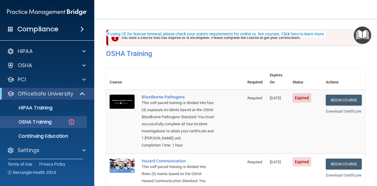
scroll to position [29, 0]
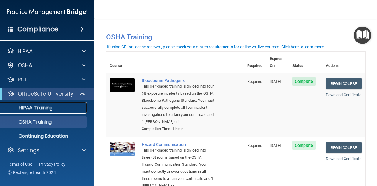
click at [34, 107] on p "HIPAA Training" at bounding box center [28, 108] width 49 height 6
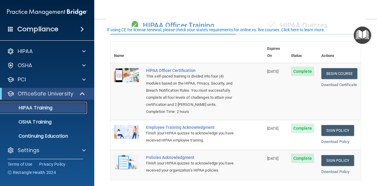
scroll to position [30, 0]
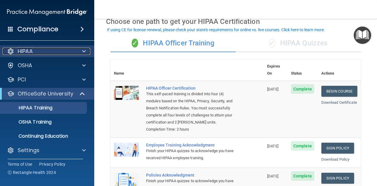
click at [84, 52] on span at bounding box center [84, 51] width 4 height 7
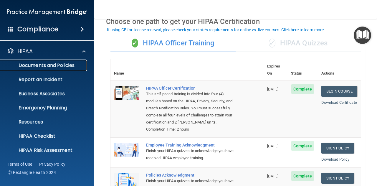
click at [70, 65] on p "Documents and Policies" at bounding box center [44, 65] width 80 height 6
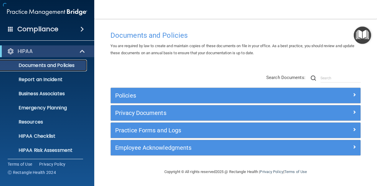
scroll to position [2, 0]
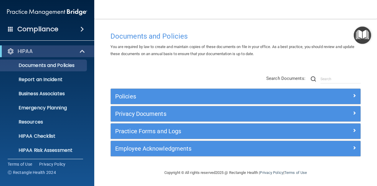
click at [80, 30] on span at bounding box center [82, 29] width 4 height 7
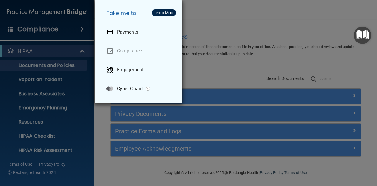
drag, startPoint x: 11, startPoint y: 98, endPoint x: 14, endPoint y: 95, distance: 4.4
click at [11, 98] on div "Take me to: Payments Compliance Engagement Cyber Quant" at bounding box center [188, 93] width 377 height 186
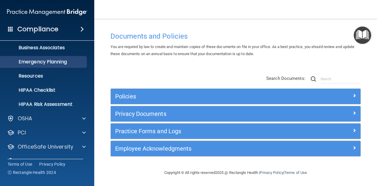
scroll to position [58, 0]
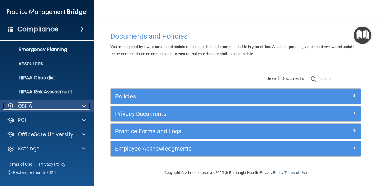
click at [83, 105] on span at bounding box center [84, 106] width 4 height 7
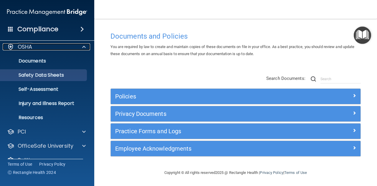
scroll to position [129, 0]
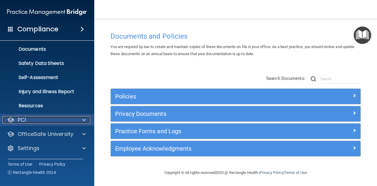
click at [84, 119] on span at bounding box center [84, 119] width 4 height 7
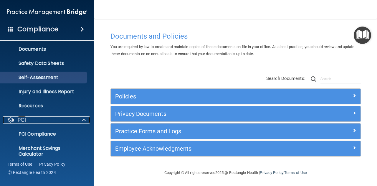
scroll to position [163, 0]
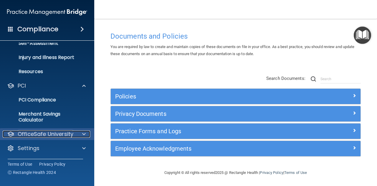
click at [84, 132] on span at bounding box center [84, 134] width 4 height 7
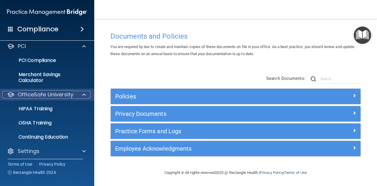
scroll to position [206, 0]
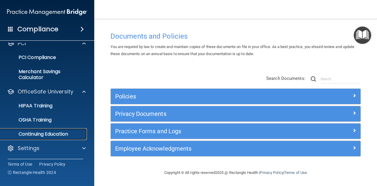
click at [62, 134] on p "Continuing Education" at bounding box center [44, 134] width 80 height 6
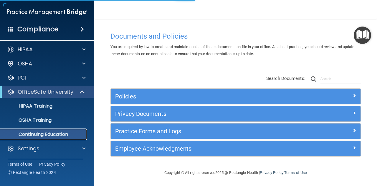
scroll to position [107, 0]
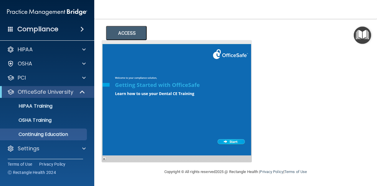
click at [229, 143] on div at bounding box center [177, 101] width 150 height 122
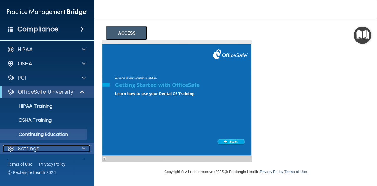
click at [82, 148] on span at bounding box center [84, 148] width 4 height 7
click at [85, 149] on span at bounding box center [84, 148] width 4 height 7
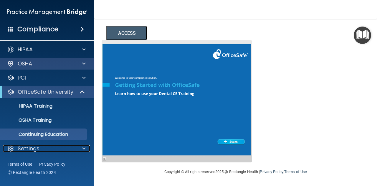
scroll to position [0, 0]
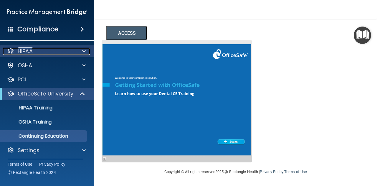
click at [85, 51] on span at bounding box center [84, 51] width 4 height 7
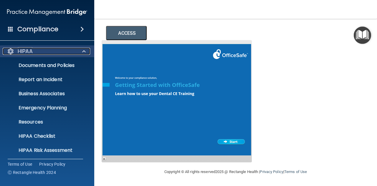
click at [85, 51] on span at bounding box center [84, 51] width 4 height 7
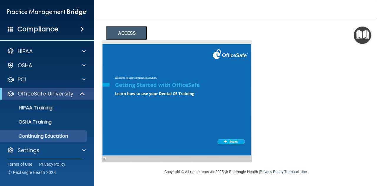
click at [83, 29] on span at bounding box center [82, 29] width 4 height 7
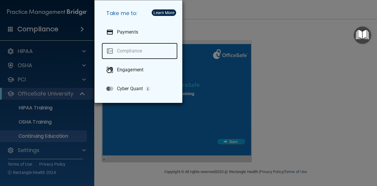
click at [123, 50] on link "Compliance" at bounding box center [140, 51] width 76 height 17
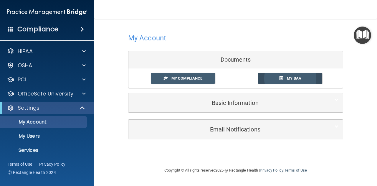
click at [284, 77] on link "My BAA" at bounding box center [290, 78] width 65 height 11
click at [189, 80] on span "My Compliance" at bounding box center [187, 78] width 31 height 4
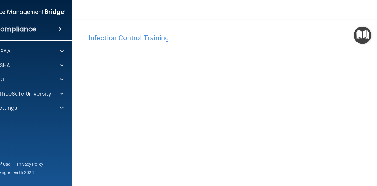
scroll to position [59, 0]
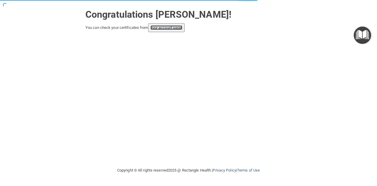
click at [169, 27] on link "your account page!" at bounding box center [167, 27] width 32 height 4
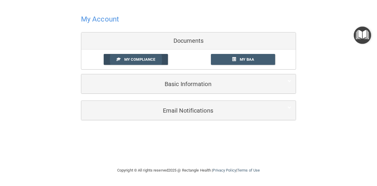
click at [149, 59] on span "My Compliance" at bounding box center [139, 59] width 31 height 4
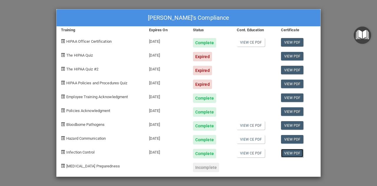
click at [294, 153] on link "View PDF" at bounding box center [292, 153] width 23 height 9
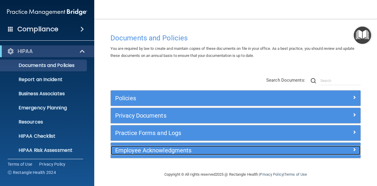
click at [353, 149] on span at bounding box center [355, 149] width 4 height 7
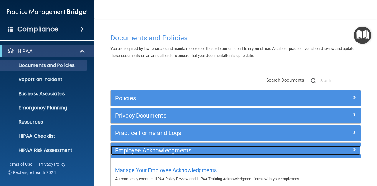
scroll to position [34, 0]
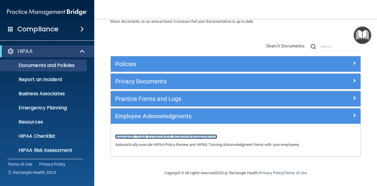
click at [173, 134] on span "Manage Your Employee Acknowledgments" at bounding box center [166, 136] width 102 height 6
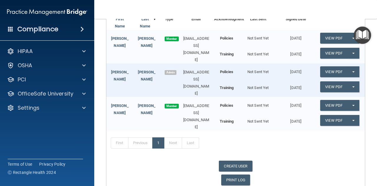
scroll to position [87, 0]
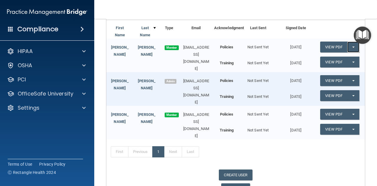
click at [353, 47] on span "button" at bounding box center [354, 47] width 2 height 1
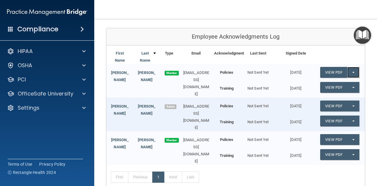
scroll to position [28, 0]
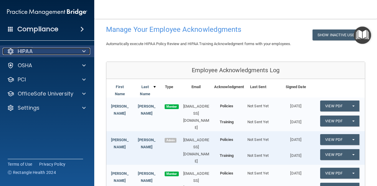
click at [30, 51] on p "HIPAA" at bounding box center [25, 51] width 15 height 7
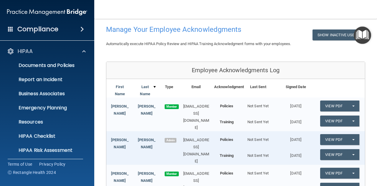
drag, startPoint x: 157, startPoint y: 12, endPoint x: 233, endPoint y: 22, distance: 77.3
click at [157, 12] on nav "Toggle navigation [PERSON_NAME] [EMAIL_ADDRESS][DOMAIN_NAME] Manage My Enterpri…" at bounding box center [235, 9] width 283 height 19
click at [263, 32] on div "Show Inactive Users" at bounding box center [314, 34] width 112 height 11
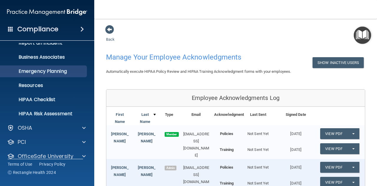
scroll to position [58, 0]
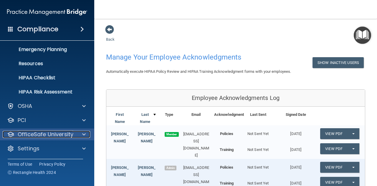
click at [44, 134] on p "OfficeSafe University" at bounding box center [46, 134] width 56 height 7
click at [57, 135] on p "OfficeSafe University" at bounding box center [46, 134] width 56 height 7
click at [83, 134] on span at bounding box center [84, 134] width 4 height 7
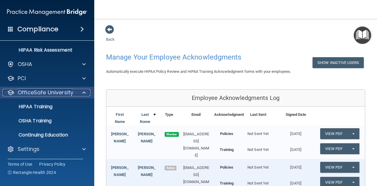
scroll to position [101, 0]
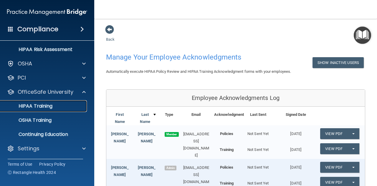
click at [46, 106] on p "HIPAA Training" at bounding box center [28, 106] width 49 height 6
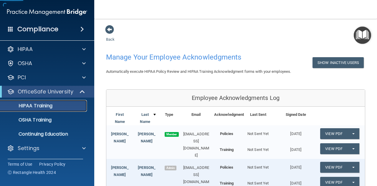
scroll to position [2, 0]
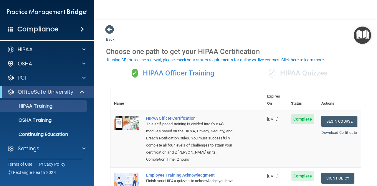
click at [299, 73] on div "✓ HIPAA Quizzes" at bounding box center [298, 74] width 125 height 18
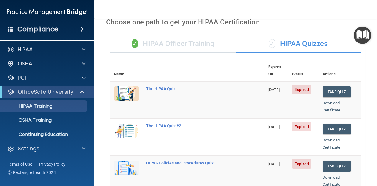
scroll to position [29, 0]
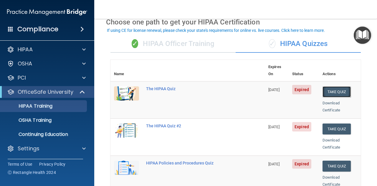
click at [331, 86] on button "Take Quiz" at bounding box center [337, 91] width 28 height 11
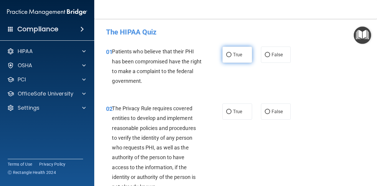
click at [226, 54] on input "True" at bounding box center [228, 55] width 5 height 4
radio input "true"
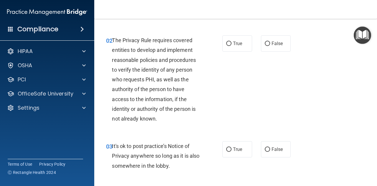
scroll to position [59, 0]
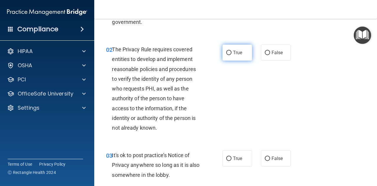
click at [227, 53] on input "True" at bounding box center [228, 53] width 5 height 4
radio input "true"
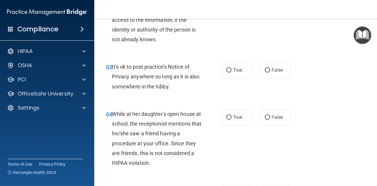
scroll to position [177, 0]
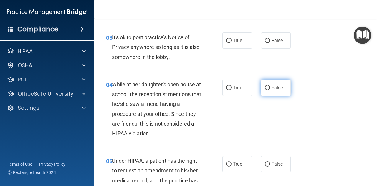
click at [265, 88] on input "False" at bounding box center [267, 88] width 5 height 4
radio input "true"
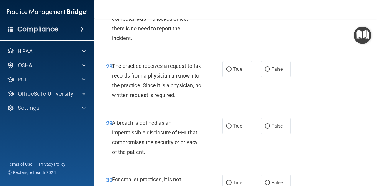
scroll to position [1754, 0]
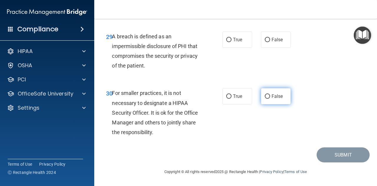
click at [265, 96] on input "False" at bounding box center [267, 96] width 5 height 4
radio input "true"
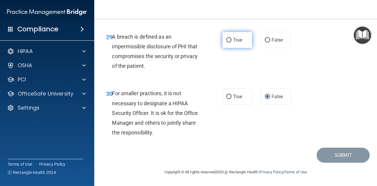
click at [226, 42] on input "True" at bounding box center [228, 40] width 5 height 4
radio input "true"
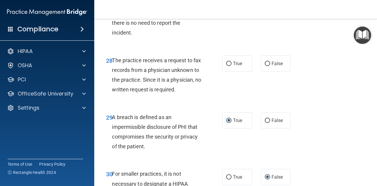
scroll to position [1636, 0]
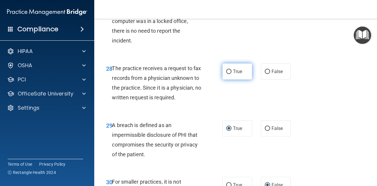
click at [226, 74] on input "True" at bounding box center [228, 72] width 5 height 4
radio input "true"
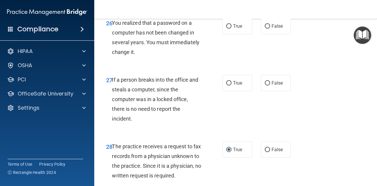
scroll to position [1548, 0]
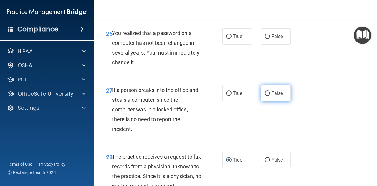
click at [265, 96] on input "False" at bounding box center [267, 93] width 5 height 4
radio input "true"
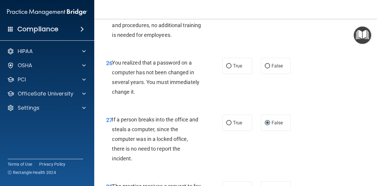
scroll to position [1489, 0]
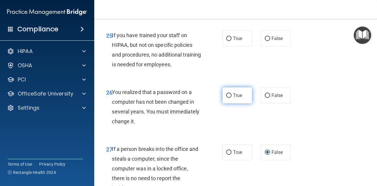
click at [227, 98] on input "True" at bounding box center [228, 95] width 5 height 4
radio input "true"
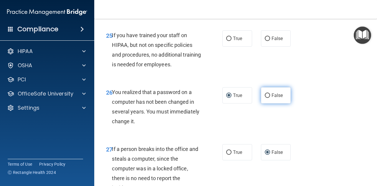
click at [266, 98] on input "False" at bounding box center [267, 95] width 5 height 4
radio input "true"
radio input "false"
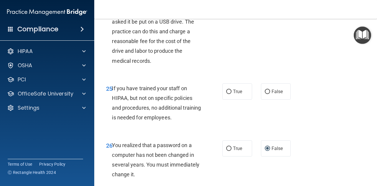
scroll to position [1430, 0]
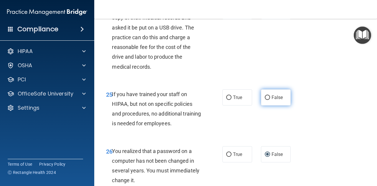
drag, startPoint x: 266, startPoint y: 118, endPoint x: 268, endPoint y: 115, distance: 3.4
click at [266, 100] on input "False" at bounding box center [267, 98] width 5 height 4
radio input "true"
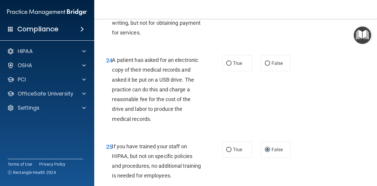
scroll to position [1371, 0]
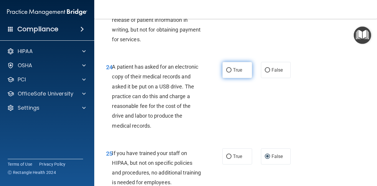
click at [226, 73] on input "True" at bounding box center [228, 70] width 5 height 4
radio input "true"
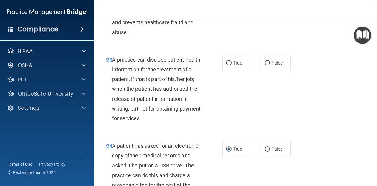
scroll to position [1282, 0]
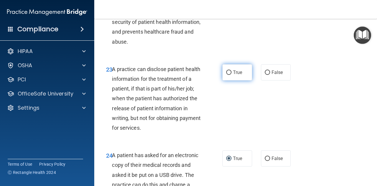
click at [226, 75] on input "True" at bounding box center [228, 72] width 5 height 4
radio input "true"
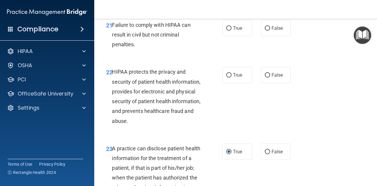
scroll to position [1194, 0]
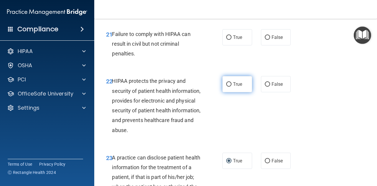
click at [226, 87] on input "True" at bounding box center [228, 84] width 5 height 4
radio input "true"
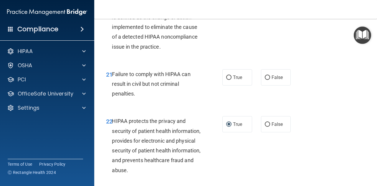
scroll to position [1135, 0]
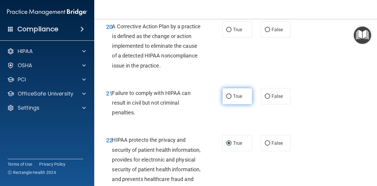
click at [226, 99] on input "True" at bounding box center [228, 96] width 5 height 4
radio input "true"
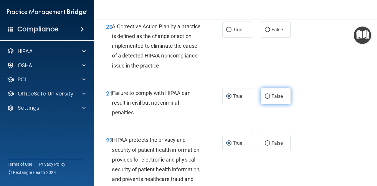
click at [268, 104] on label "False" at bounding box center [276, 96] width 30 height 16
click at [268, 99] on input "False" at bounding box center [267, 96] width 5 height 4
radio input "true"
radio input "false"
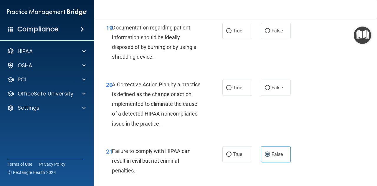
scroll to position [1076, 0]
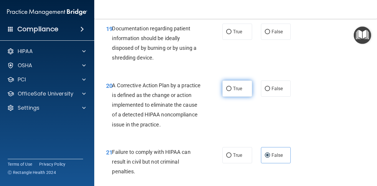
click at [226, 91] on input "True" at bounding box center [228, 89] width 5 height 4
radio input "true"
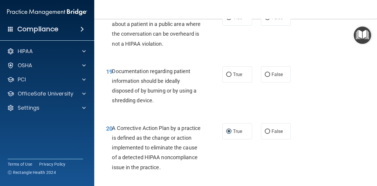
scroll to position [1017, 0]
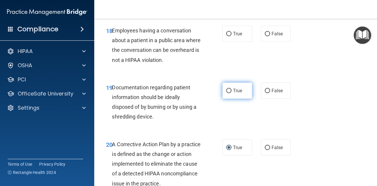
click at [227, 93] on input "True" at bounding box center [228, 91] width 5 height 4
radio input "true"
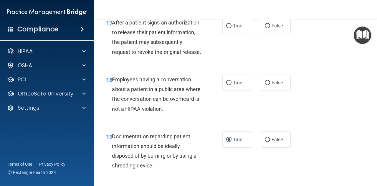
scroll to position [958, 0]
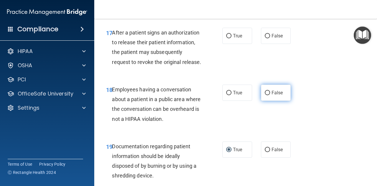
click at [265, 95] on input "False" at bounding box center [267, 93] width 5 height 4
radio input "true"
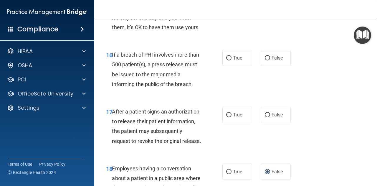
scroll to position [870, 0]
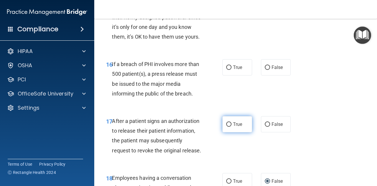
click at [226, 127] on input "True" at bounding box center [228, 124] width 5 height 4
radio input "true"
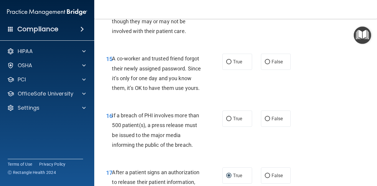
scroll to position [811, 0]
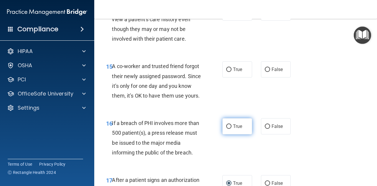
drag, startPoint x: 227, startPoint y: 136, endPoint x: 234, endPoint y: 133, distance: 8.2
click at [227, 129] on input "True" at bounding box center [228, 126] width 5 height 4
radio input "true"
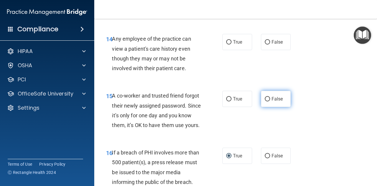
click at [265, 99] on input "False" at bounding box center [267, 99] width 5 height 4
radio input "true"
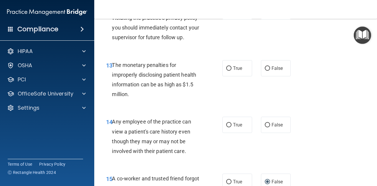
scroll to position [693, 0]
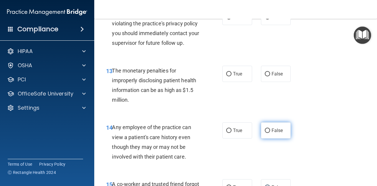
click at [266, 130] on input "False" at bounding box center [267, 131] width 5 height 4
radio input "true"
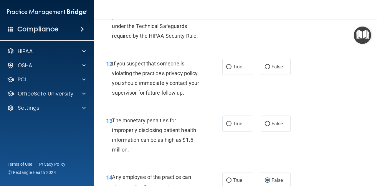
scroll to position [634, 0]
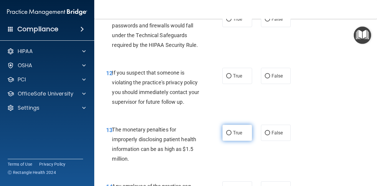
click at [227, 131] on input "True" at bounding box center [228, 133] width 5 height 4
radio input "true"
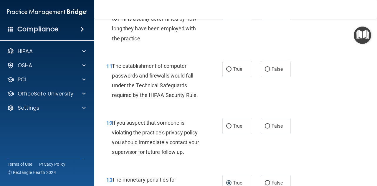
scroll to position [575, 0]
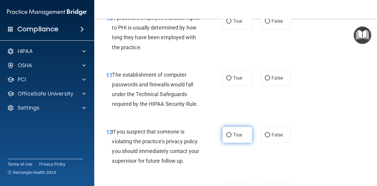
click at [226, 135] on input "True" at bounding box center [228, 135] width 5 height 4
radio input "true"
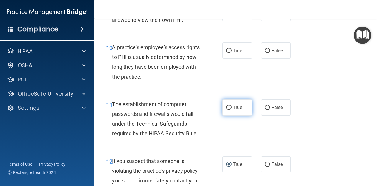
click at [226, 107] on input "True" at bounding box center [228, 108] width 5 height 4
radio input "true"
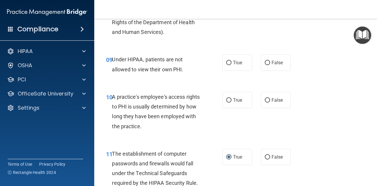
scroll to position [486, 0]
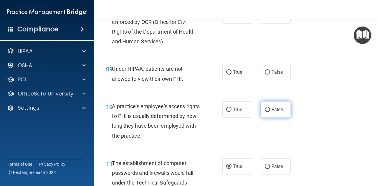
click at [265, 109] on input "False" at bounding box center [267, 110] width 5 height 4
radio input "true"
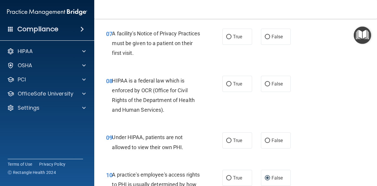
scroll to position [427, 0]
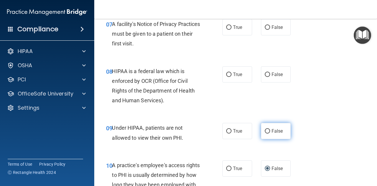
drag, startPoint x: 264, startPoint y: 132, endPoint x: 286, endPoint y: 126, distance: 23.4
click at [265, 131] on input "False" at bounding box center [267, 131] width 5 height 4
radio input "true"
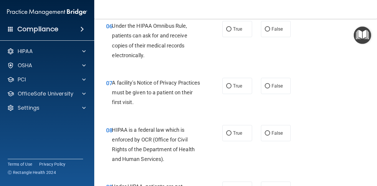
scroll to position [368, 0]
click at [226, 134] on input "True" at bounding box center [228, 133] width 5 height 4
radio input "true"
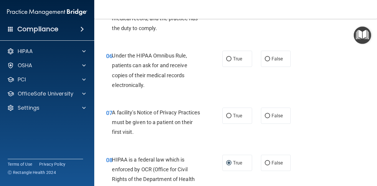
scroll to position [310, 0]
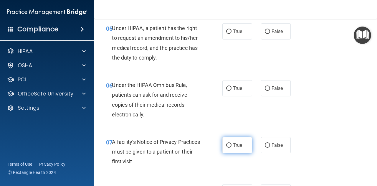
click at [227, 145] on input "True" at bounding box center [228, 145] width 5 height 4
radio input "true"
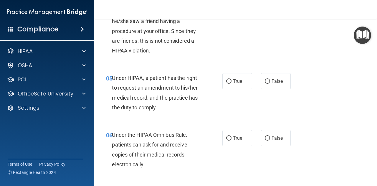
scroll to position [251, 0]
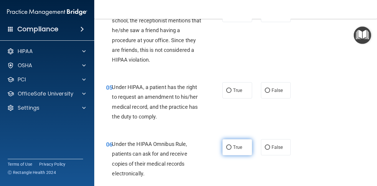
click at [226, 145] on input "True" at bounding box center [228, 147] width 5 height 4
radio input "true"
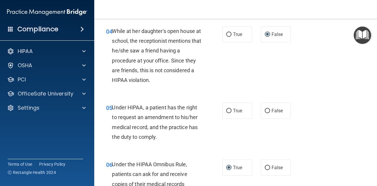
scroll to position [221, 0]
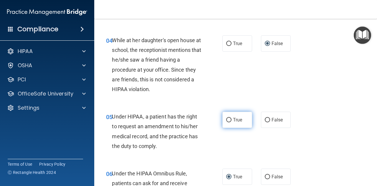
click at [228, 121] on input "True" at bounding box center [228, 120] width 5 height 4
radio input "true"
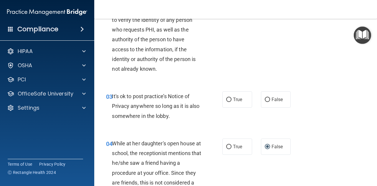
scroll to position [147, 0]
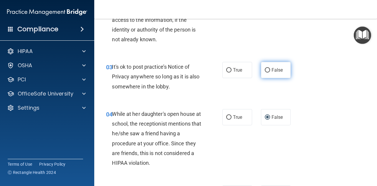
click at [265, 71] on input "False" at bounding box center [267, 70] width 5 height 4
radio input "true"
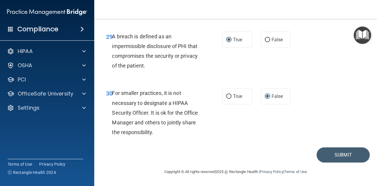
scroll to position [1754, 0]
click at [340, 156] on button "Submit" at bounding box center [343, 154] width 53 height 15
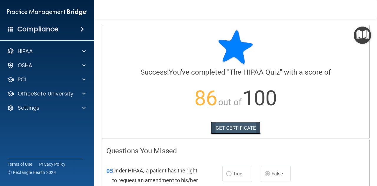
click at [231, 127] on link "GET CERTIFICATE" at bounding box center [236, 127] width 50 height 13
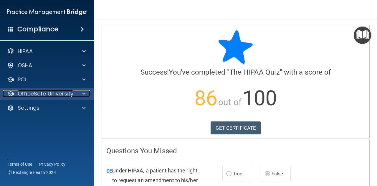
click at [85, 93] on span at bounding box center [84, 93] width 4 height 7
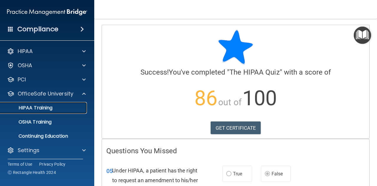
click at [40, 107] on p "HIPAA Training" at bounding box center [28, 108] width 49 height 6
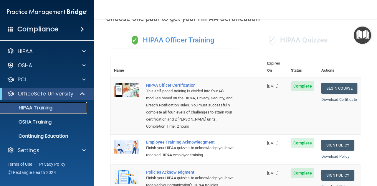
scroll to position [30, 0]
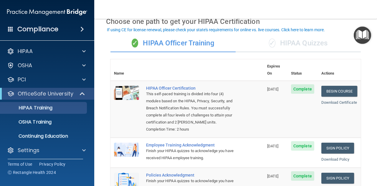
click at [302, 44] on div "✓ HIPAA Quizzes" at bounding box center [298, 43] width 125 height 18
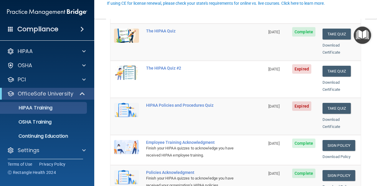
scroll to position [89, 0]
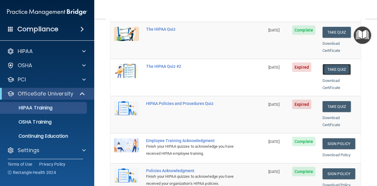
click at [333, 64] on button "Take Quiz" at bounding box center [337, 69] width 28 height 11
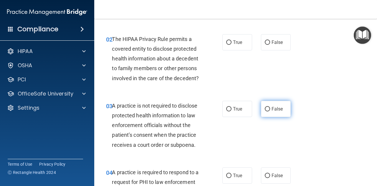
click at [265, 109] on input "False" at bounding box center [267, 109] width 5 height 4
radio input "true"
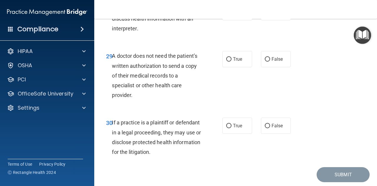
scroll to position [1705, 0]
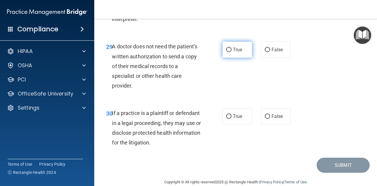
click at [226, 52] on input "True" at bounding box center [228, 50] width 5 height 4
radio input "true"
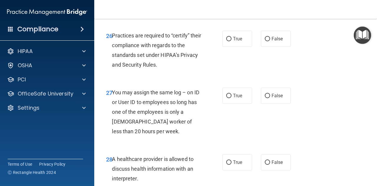
scroll to position [1528, 0]
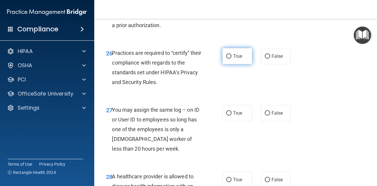
click at [227, 59] on input "True" at bounding box center [228, 56] width 5 height 4
radio input "true"
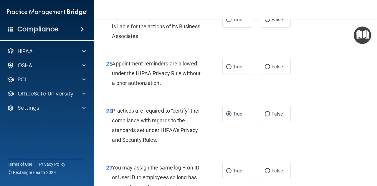
scroll to position [1469, 0]
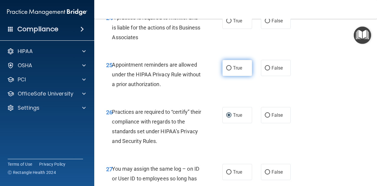
click at [228, 70] on input "True" at bounding box center [228, 68] width 5 height 4
radio input "true"
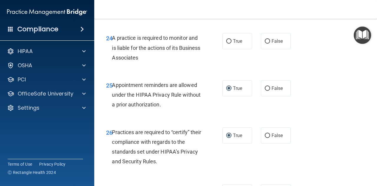
scroll to position [1439, 0]
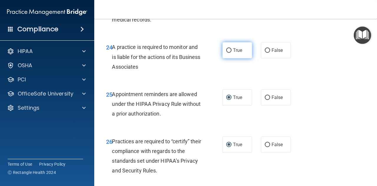
click at [226, 53] on input "True" at bounding box center [228, 50] width 5 height 4
radio input "true"
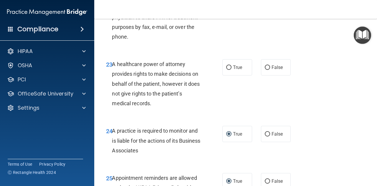
scroll to position [1321, 0]
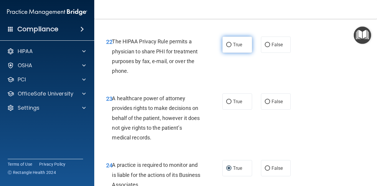
click at [226, 47] on input "True" at bounding box center [228, 45] width 5 height 4
radio input "true"
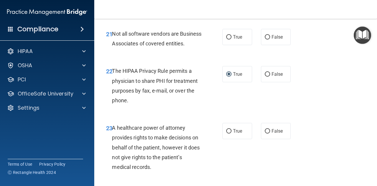
scroll to position [1263, 0]
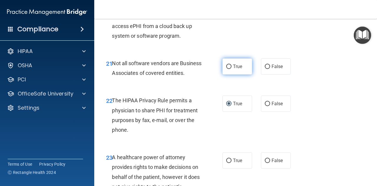
click at [229, 69] on input "True" at bounding box center [228, 67] width 5 height 4
radio input "true"
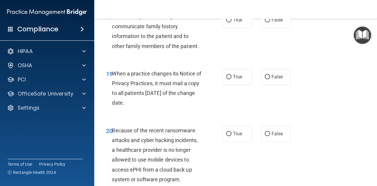
scroll to position [1174, 0]
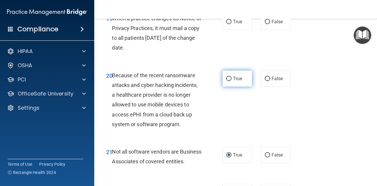
click at [226, 81] on input "True" at bounding box center [228, 79] width 5 height 4
radio input "true"
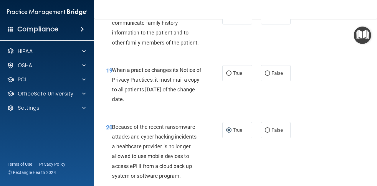
scroll to position [1115, 0]
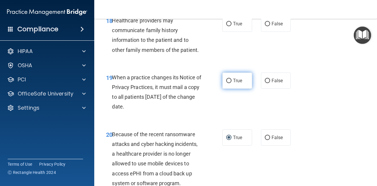
click at [228, 83] on input "True" at bounding box center [228, 81] width 5 height 4
radio input "true"
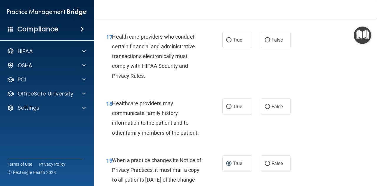
scroll to position [1027, 0]
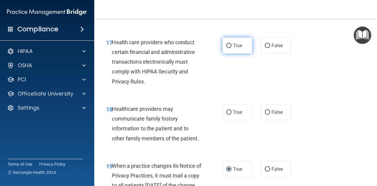
click at [226, 48] on input "True" at bounding box center [228, 46] width 5 height 4
radio input "true"
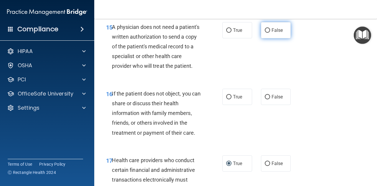
scroll to position [879, 0]
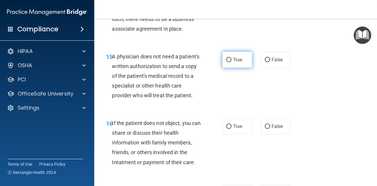
click at [228, 59] on input "True" at bounding box center [228, 60] width 5 height 4
radio input "true"
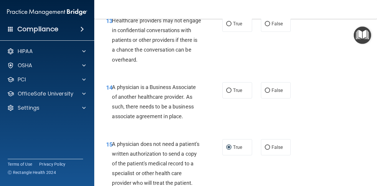
scroll to position [791, 0]
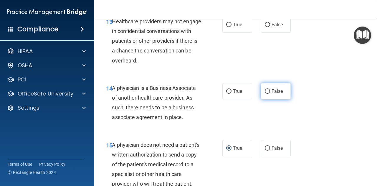
click at [265, 92] on input "False" at bounding box center [267, 91] width 5 height 4
radio input "true"
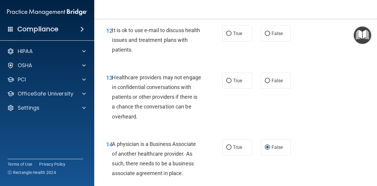
scroll to position [732, 0]
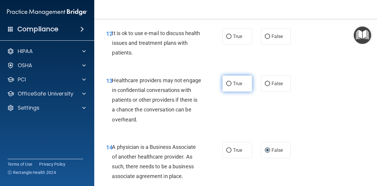
click at [226, 83] on input "True" at bounding box center [228, 84] width 5 height 4
radio input "true"
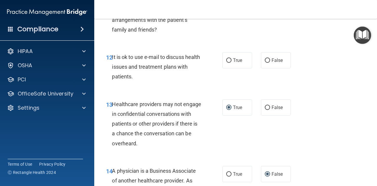
scroll to position [702, 0]
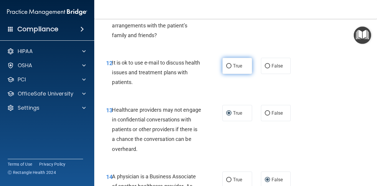
click at [226, 65] on input "True" at bounding box center [228, 66] width 5 height 4
radio input "true"
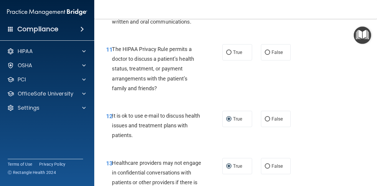
scroll to position [643, 0]
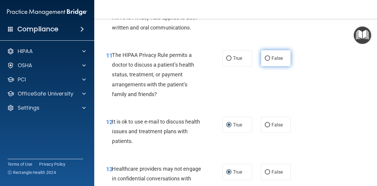
drag, startPoint x: 265, startPoint y: 59, endPoint x: 284, endPoint y: 66, distance: 20.6
click at [265, 59] on input "False" at bounding box center [267, 58] width 5 height 4
radio input "true"
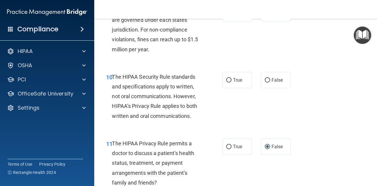
scroll to position [526, 0]
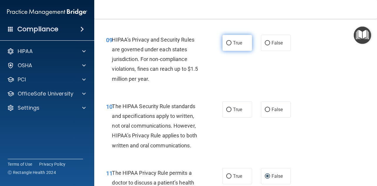
click at [227, 43] on input "True" at bounding box center [228, 43] width 5 height 4
radio input "true"
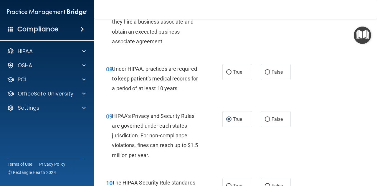
scroll to position [437, 0]
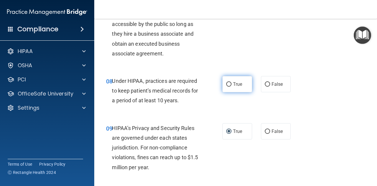
click at [226, 85] on input "True" at bounding box center [228, 84] width 5 height 4
radio input "true"
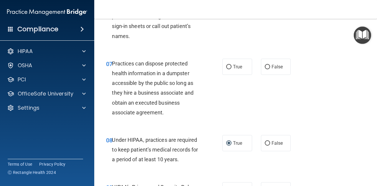
scroll to position [408, 0]
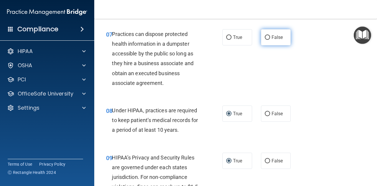
click at [265, 37] on input "False" at bounding box center [267, 37] width 5 height 4
radio input "true"
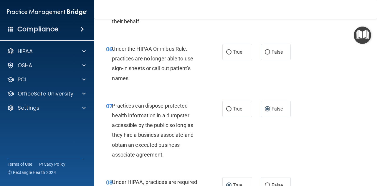
scroll to position [319, 0]
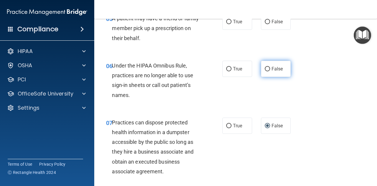
click at [266, 68] on input "False" at bounding box center [267, 69] width 5 height 4
radio input "true"
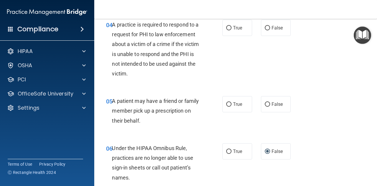
scroll to position [231, 0]
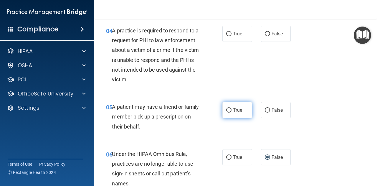
click at [227, 110] on input "True" at bounding box center [228, 110] width 5 height 4
radio input "true"
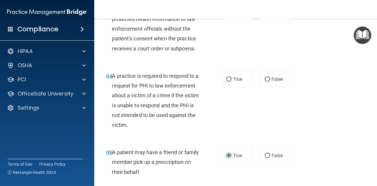
scroll to position [172, 0]
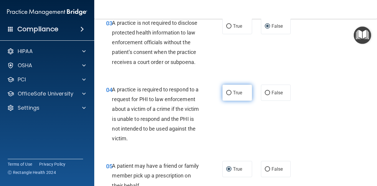
drag, startPoint x: 228, startPoint y: 92, endPoint x: 231, endPoint y: 91, distance: 3.7
click at [228, 92] on input "True" at bounding box center [228, 93] width 5 height 4
radio input "true"
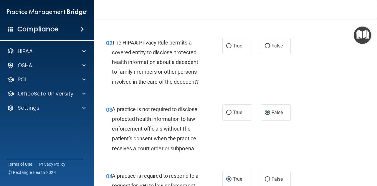
scroll to position [83, 0]
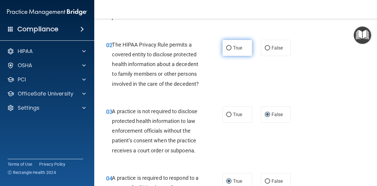
click at [228, 49] on input "True" at bounding box center [228, 48] width 5 height 4
radio input "true"
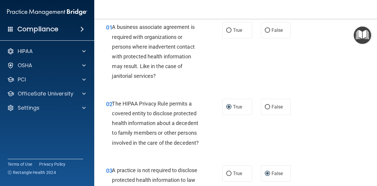
scroll to position [0, 0]
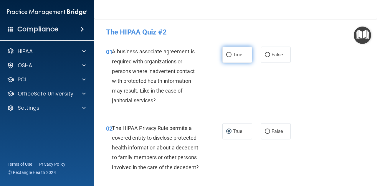
click at [227, 55] on input "True" at bounding box center [228, 55] width 5 height 4
radio input "true"
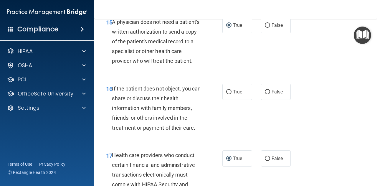
scroll to position [943, 0]
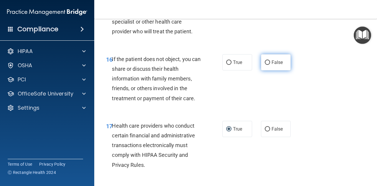
click at [265, 65] on input "False" at bounding box center [267, 62] width 5 height 4
radio input "true"
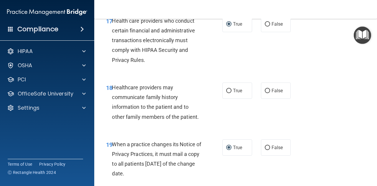
scroll to position [1061, 0]
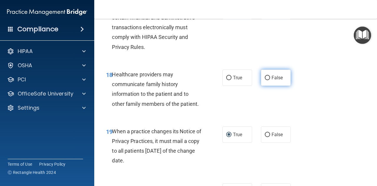
click at [265, 80] on input "False" at bounding box center [267, 78] width 5 height 4
radio input "true"
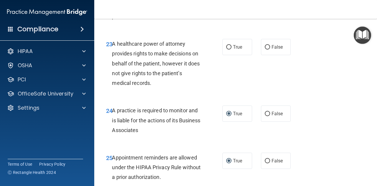
scroll to position [1385, 0]
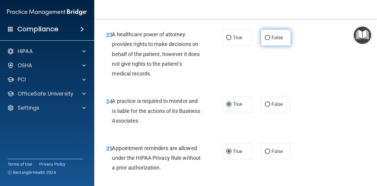
click at [266, 40] on input "False" at bounding box center [267, 38] width 5 height 4
radio input "true"
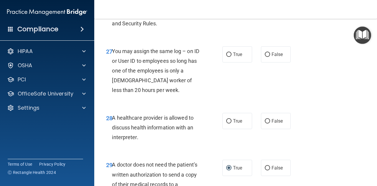
scroll to position [1621, 0]
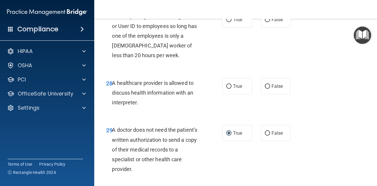
drag, startPoint x: 264, startPoint y: 39, endPoint x: 309, endPoint y: 42, distance: 45.2
click at [265, 22] on input "False" at bounding box center [267, 20] width 5 height 4
radio input "true"
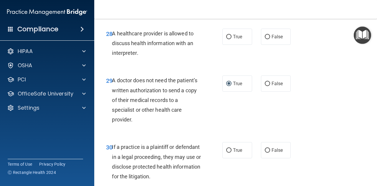
scroll to position [1680, 0]
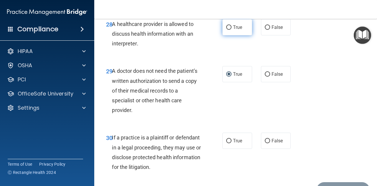
click at [228, 30] on input "True" at bounding box center [228, 27] width 5 height 4
radio input "true"
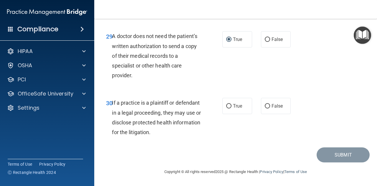
scroll to position [1734, 0]
click at [227, 107] on input "True" at bounding box center [228, 106] width 5 height 4
radio input "true"
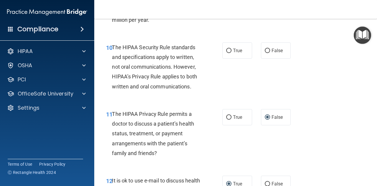
scroll to position [555, 0]
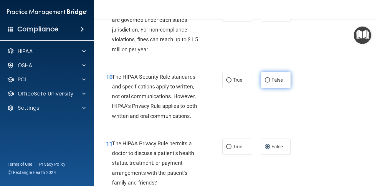
drag, startPoint x: 264, startPoint y: 80, endPoint x: 272, endPoint y: 80, distance: 7.7
click at [265, 80] on input "False" at bounding box center [267, 80] width 5 height 4
radio input "true"
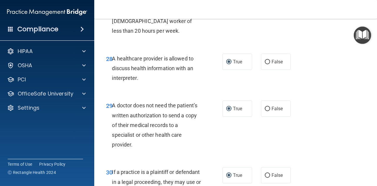
scroll to position [1734, 0]
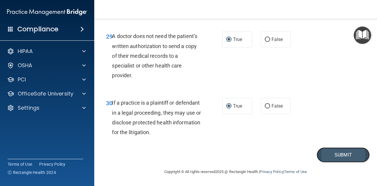
click at [340, 154] on button "Submit" at bounding box center [343, 154] width 53 height 15
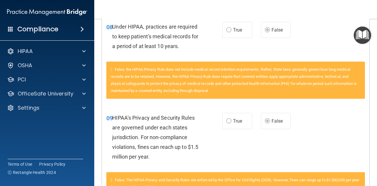
scroll to position [279, 0]
